Goal: Task Accomplishment & Management: Manage account settings

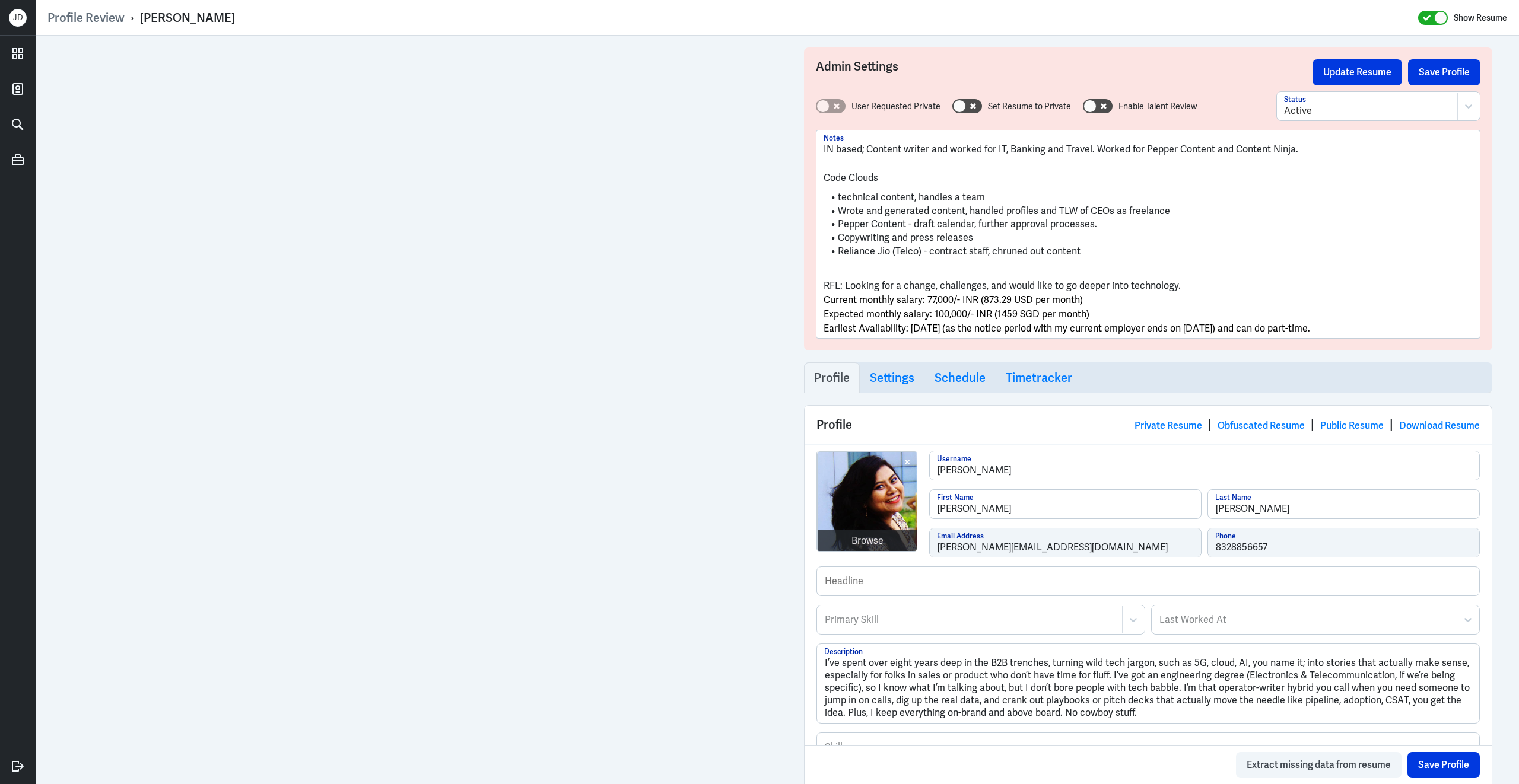
click at [1310, 323] on span "Earliest Availability: October 13th 2025 (as the notice period with my current …" at bounding box center [1066, 328] width 487 height 13
drag, startPoint x: 1394, startPoint y: 324, endPoint x: 817, endPoint y: 292, distance: 577.9
click at [817, 292] on div "Profile Review › Ishika Giri Show Resume Admin Settings Update Resume Save Prof…" at bounding box center [777, 392] width 1484 height 784
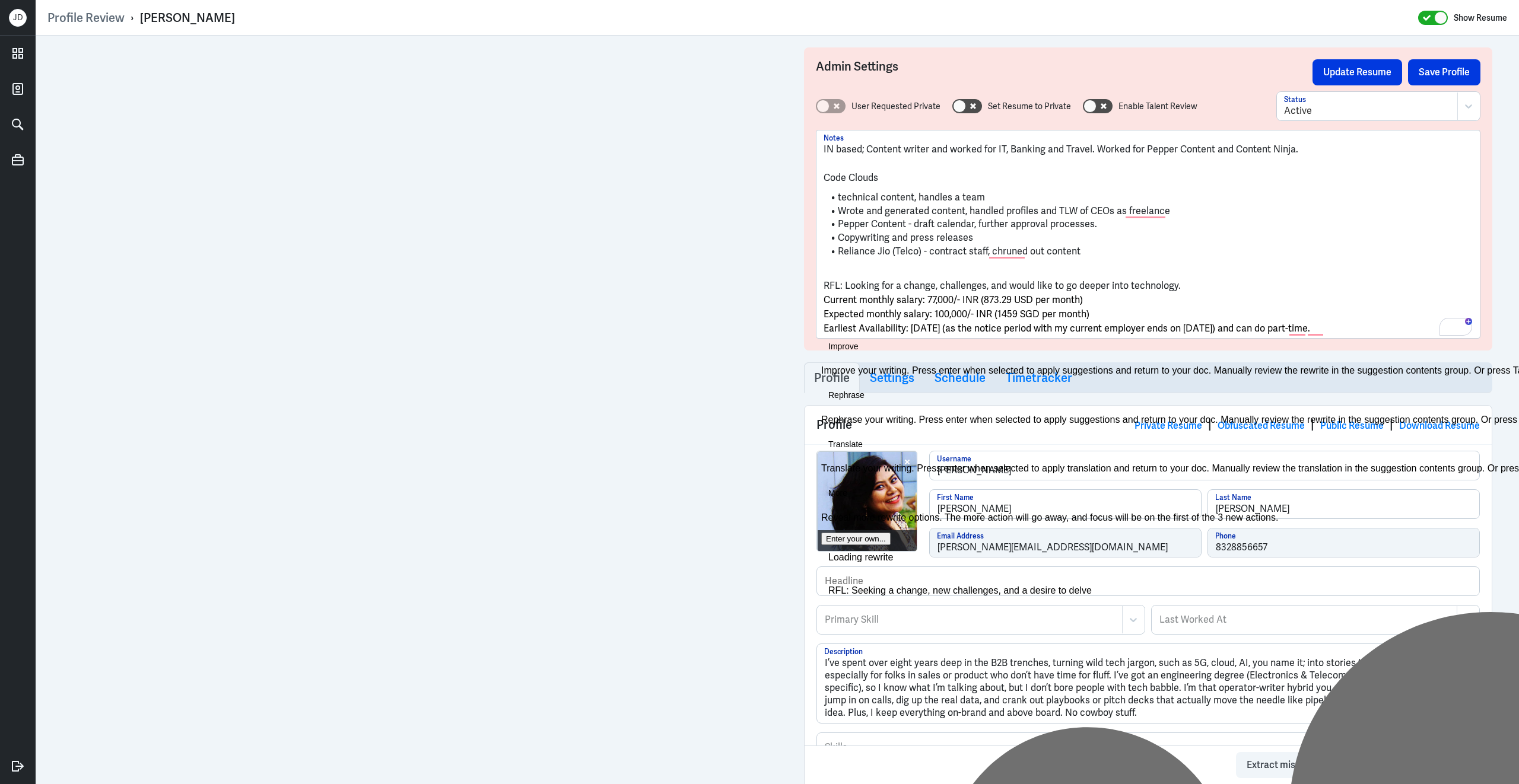
copy div "RFL: Looking for a change, challenges, and would like to go deeper into technol…"
